Goal: Information Seeking & Learning: Learn about a topic

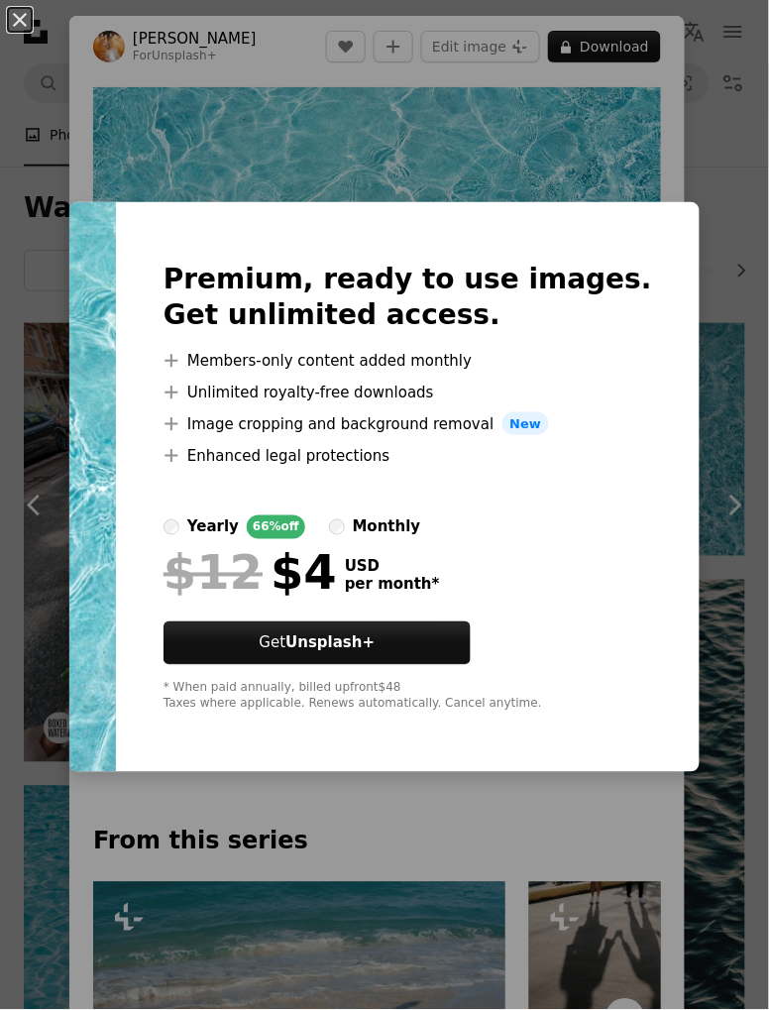
click at [692, 152] on div "An X shape Premium, ready to use images. Get unlimited access. A plus sign Memb…" at bounding box center [384, 505] width 769 height 1010
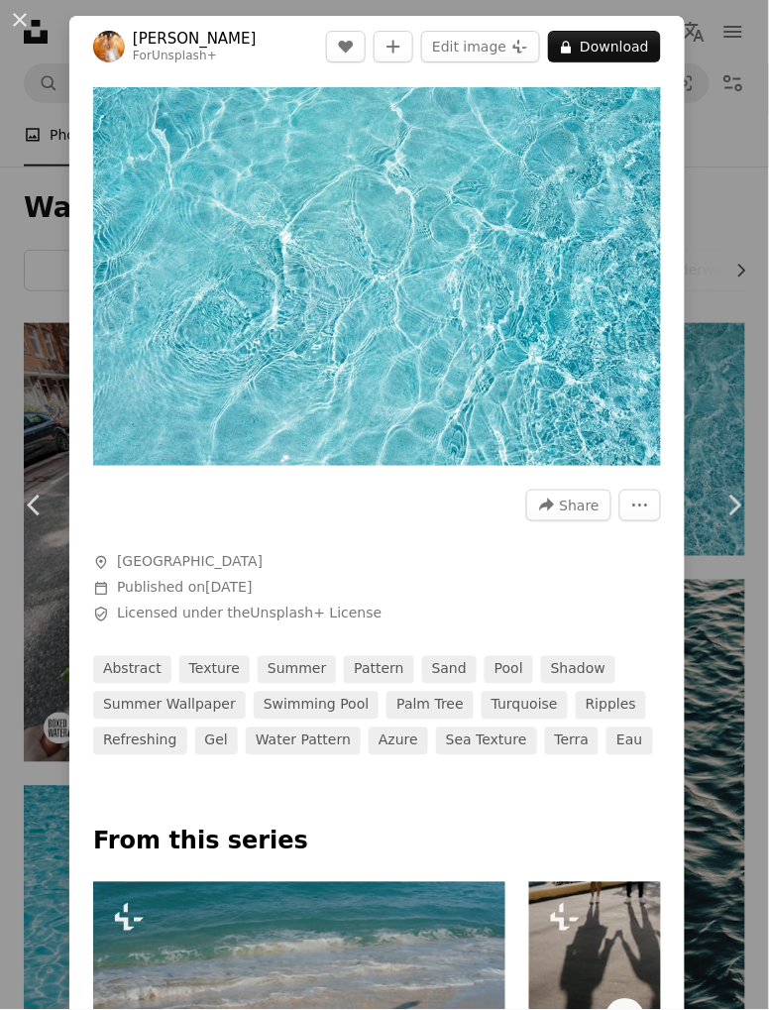
click at [729, 131] on div "An X shape Chevron left Chevron right [PERSON_NAME] For Unsplash+ A heart A plu…" at bounding box center [384, 505] width 769 height 1010
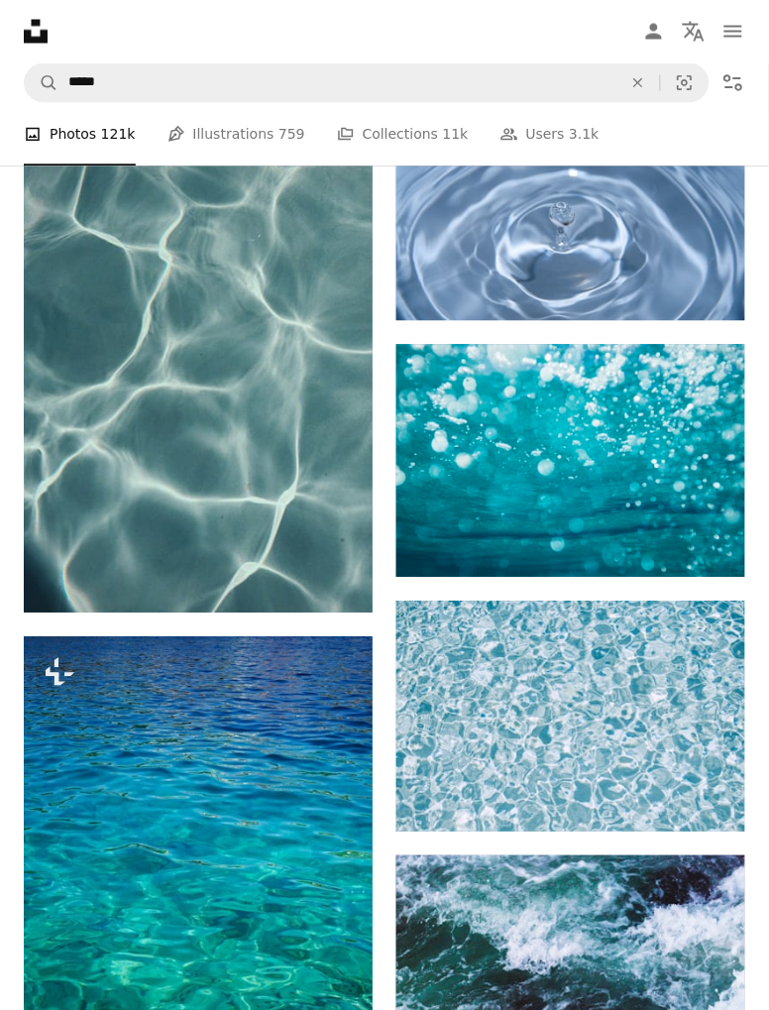
scroll to position [2644, 0]
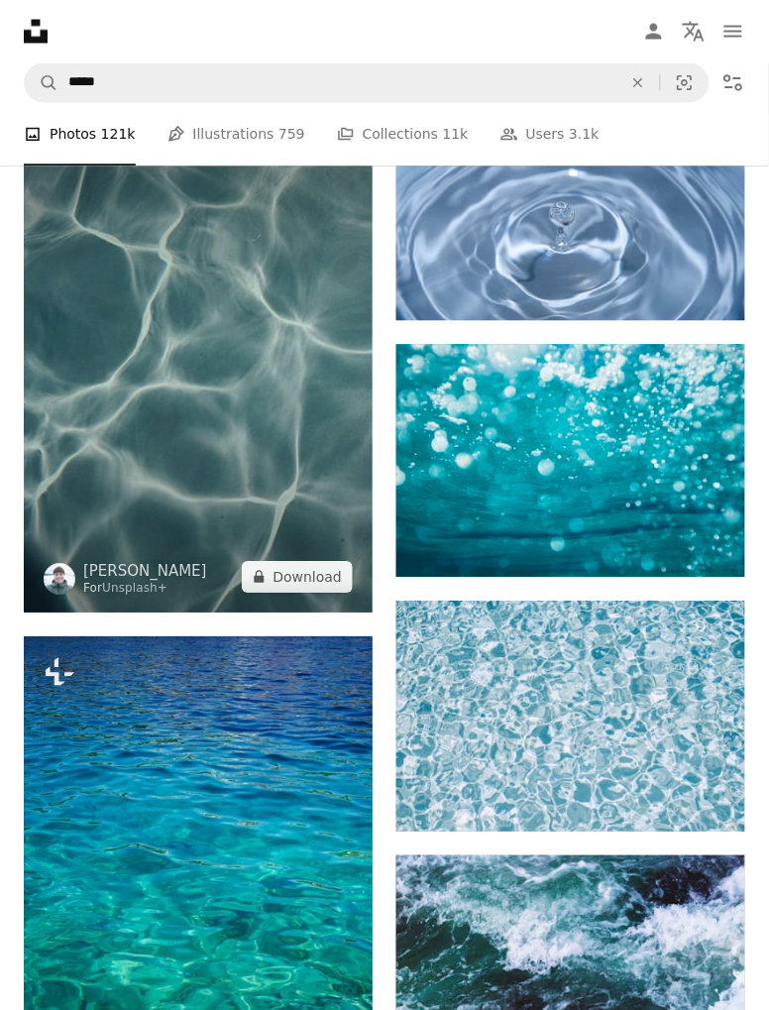
click at [305, 484] on img at bounding box center [198, 351] width 349 height 524
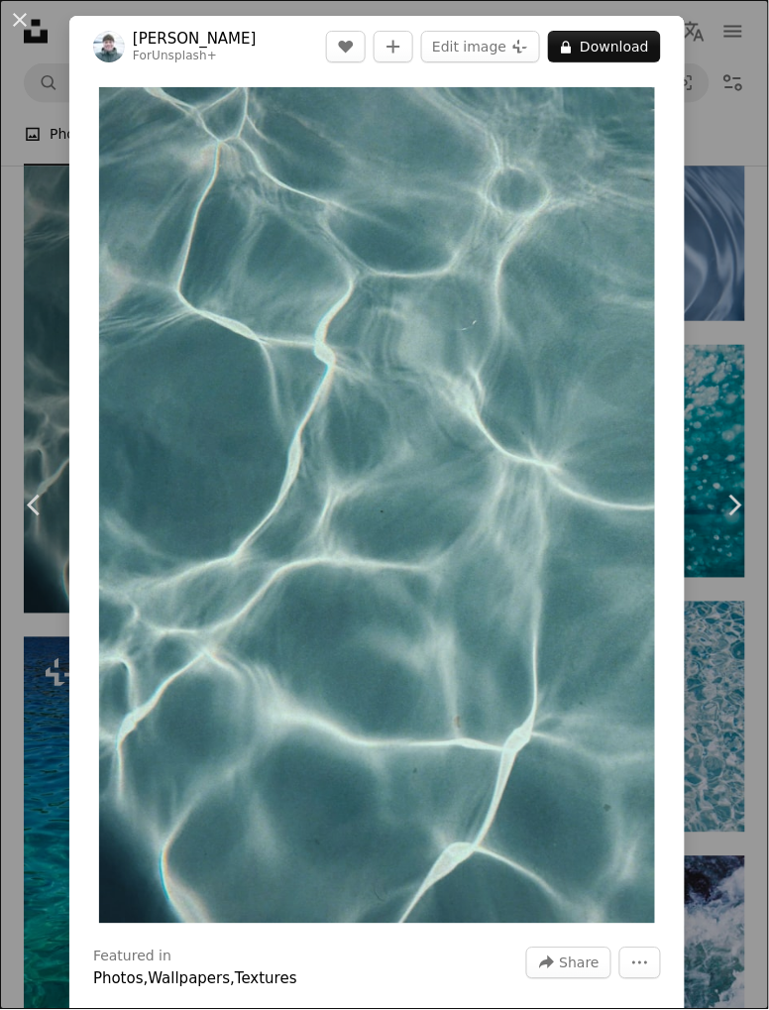
click at [753, 202] on div "An X shape Chevron left Chevron right [PERSON_NAME] For Unsplash+ A heart A plu…" at bounding box center [384, 505] width 769 height 1010
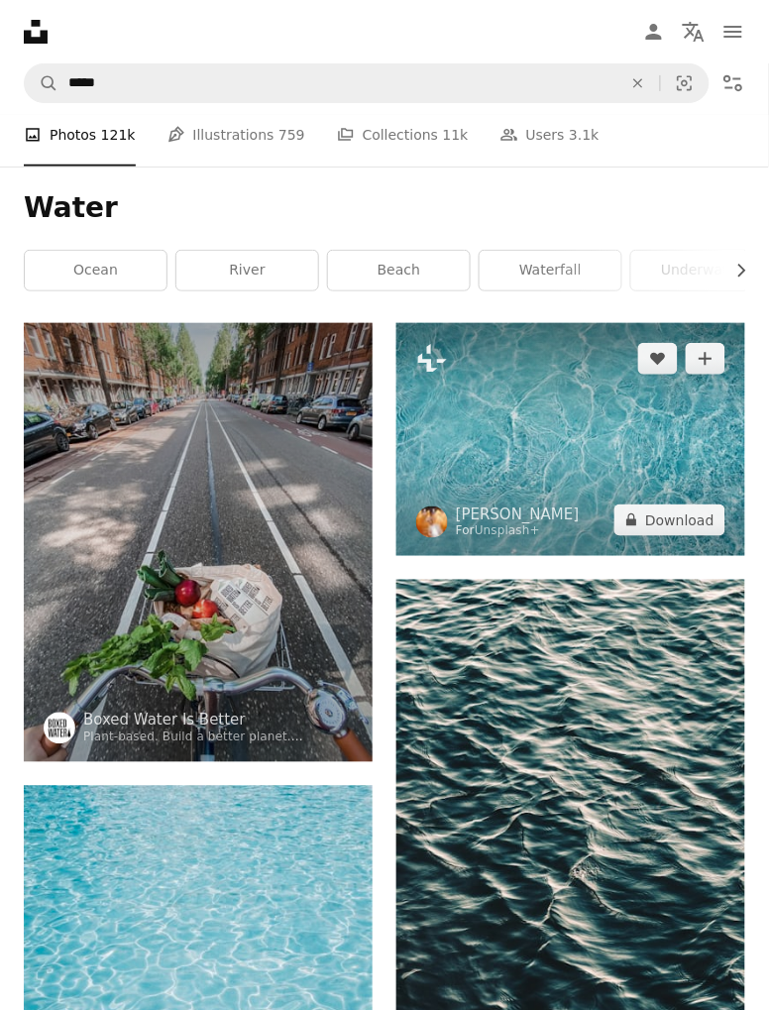
click at [651, 389] on img at bounding box center [570, 439] width 349 height 233
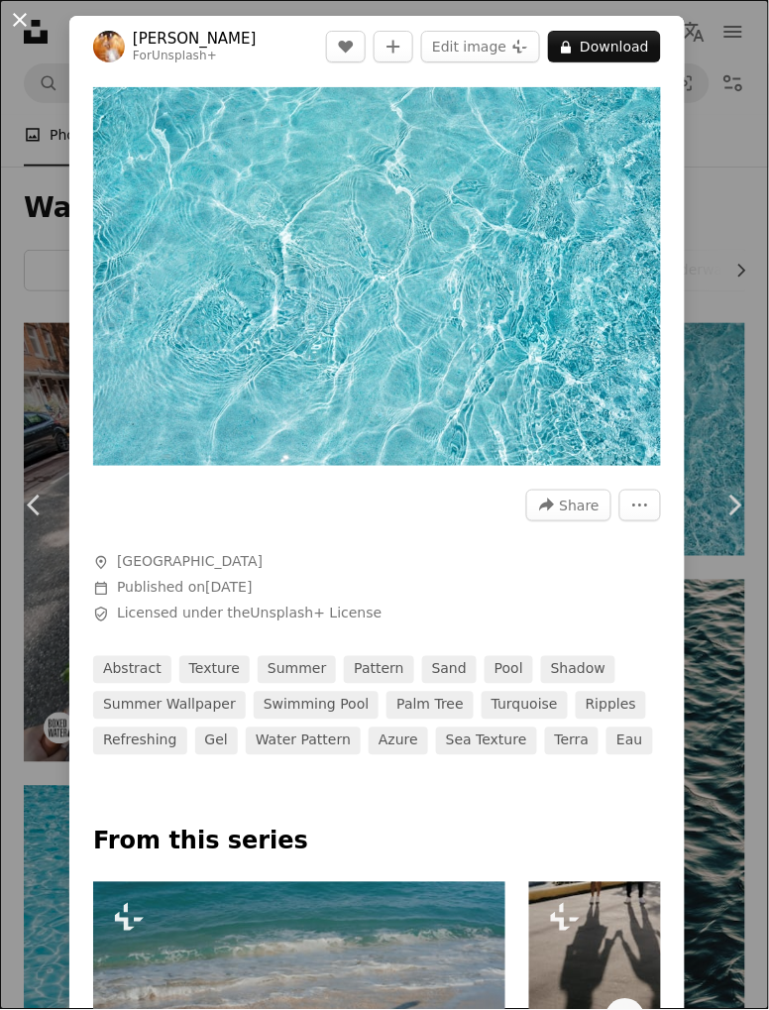
click at [32, 27] on button "An X shape" at bounding box center [20, 20] width 24 height 24
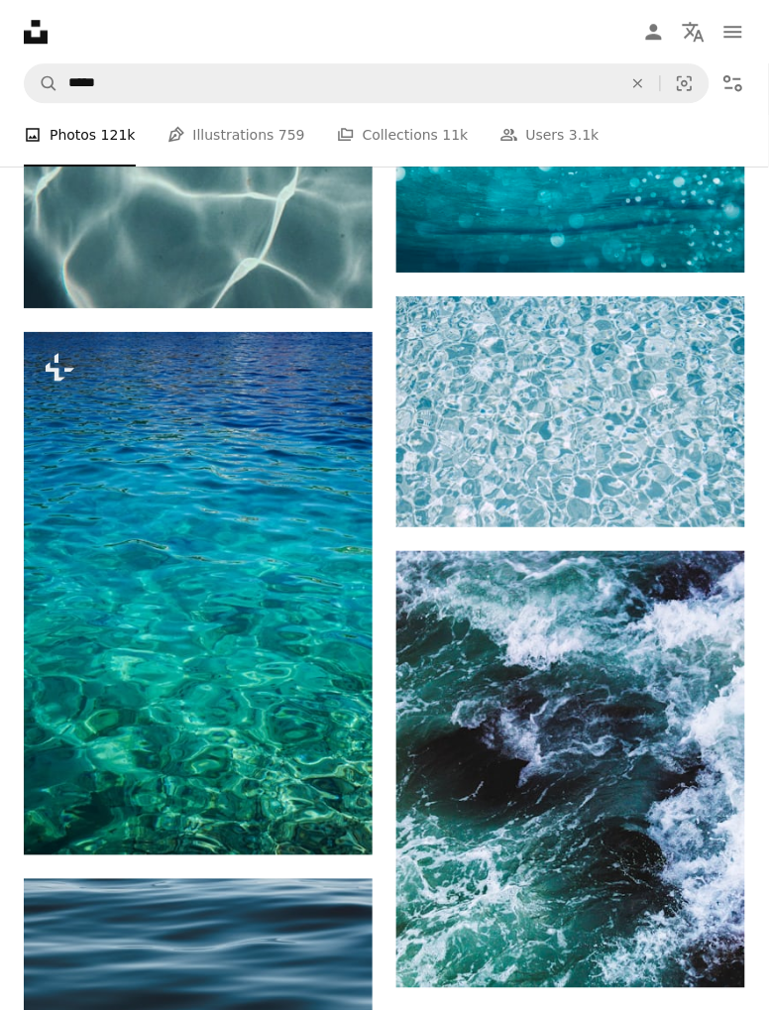
scroll to position [2958, 0]
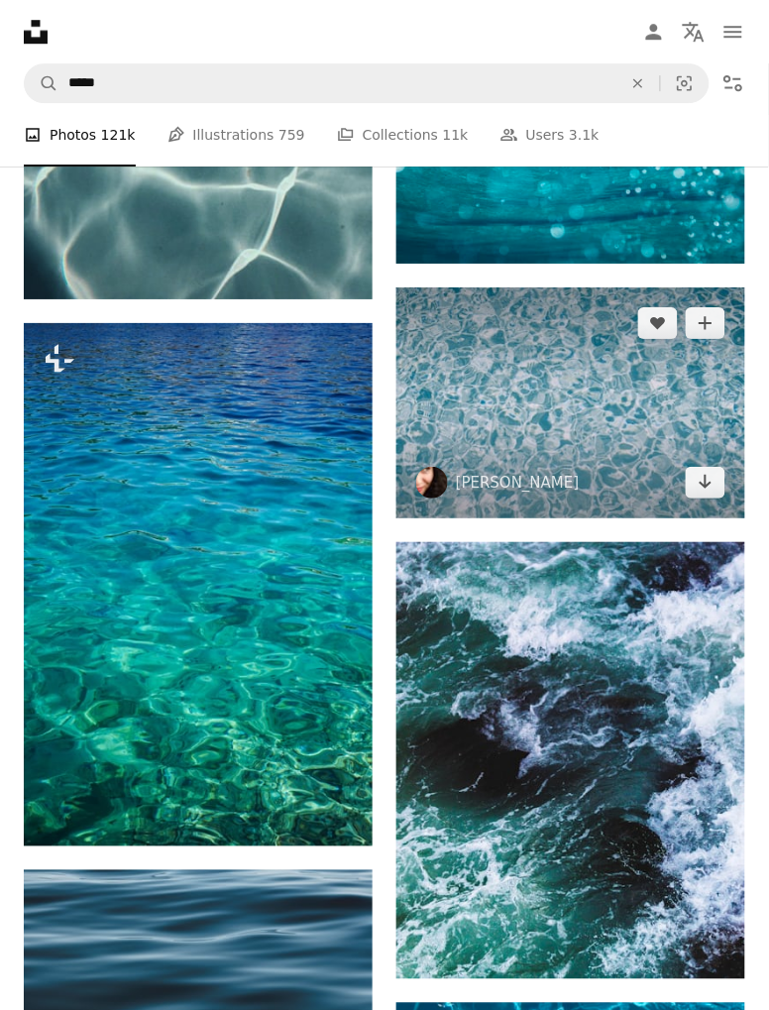
click at [631, 372] on img at bounding box center [570, 402] width 349 height 231
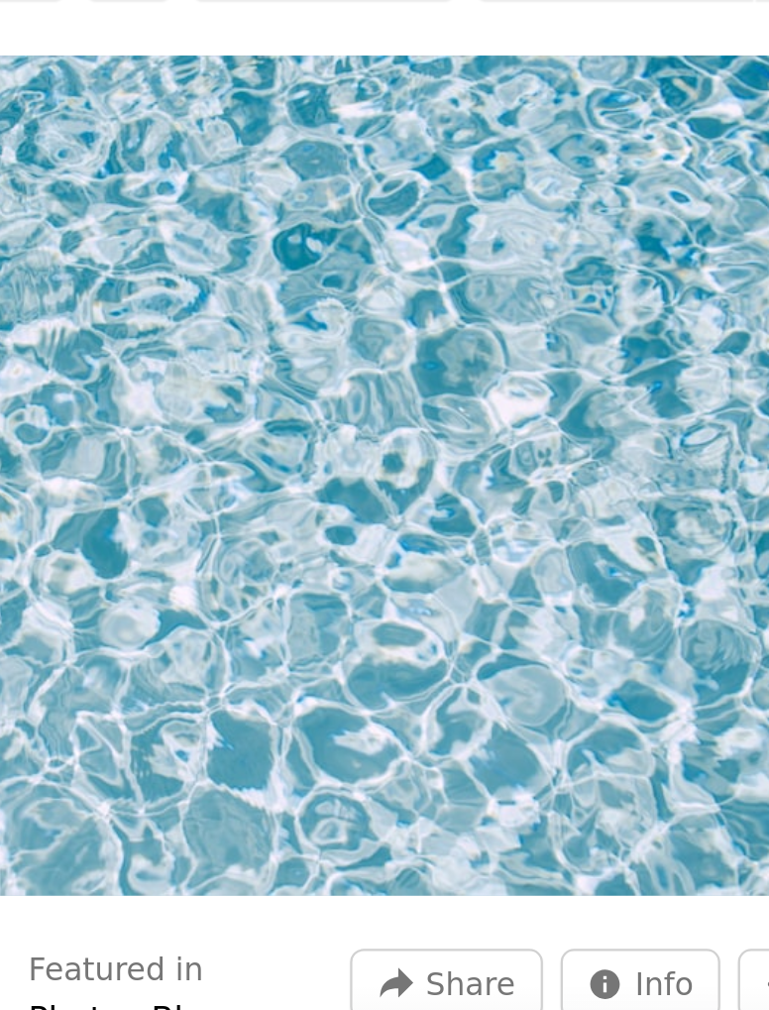
scroll to position [2958, 0]
